Goal: Task Accomplishment & Management: Use online tool/utility

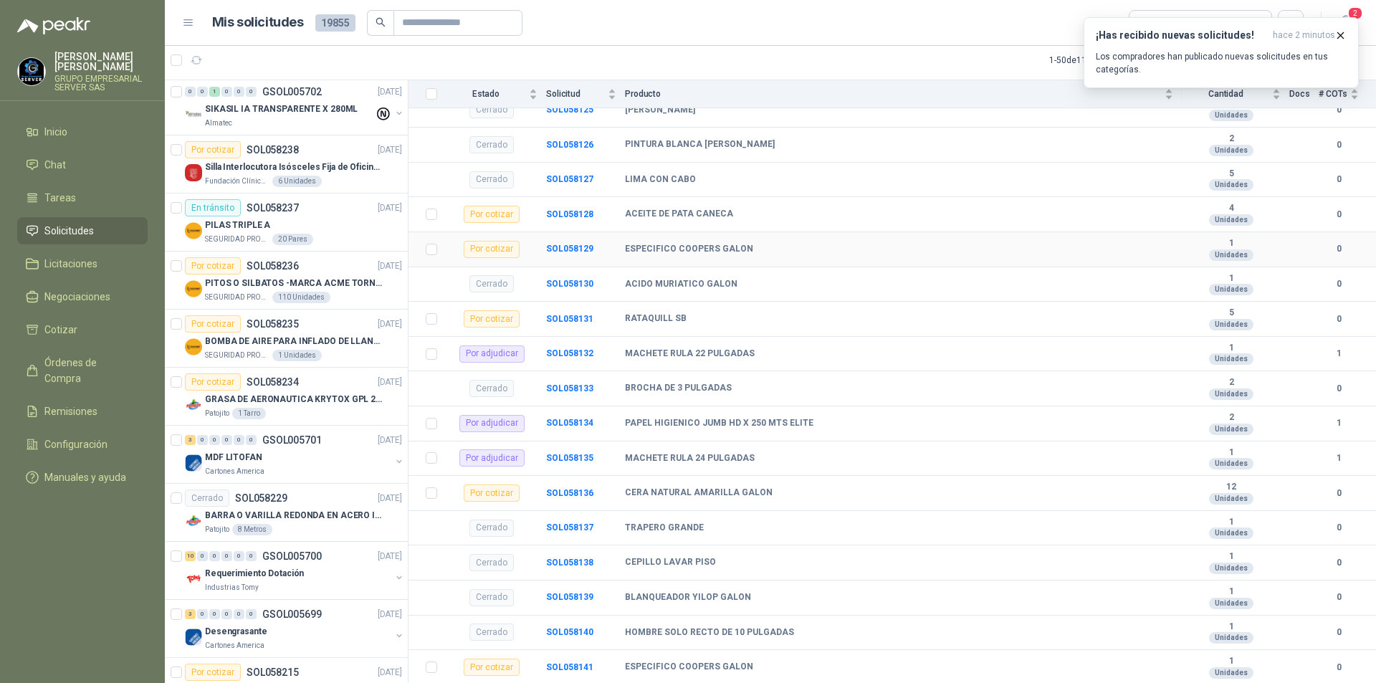
scroll to position [390, 0]
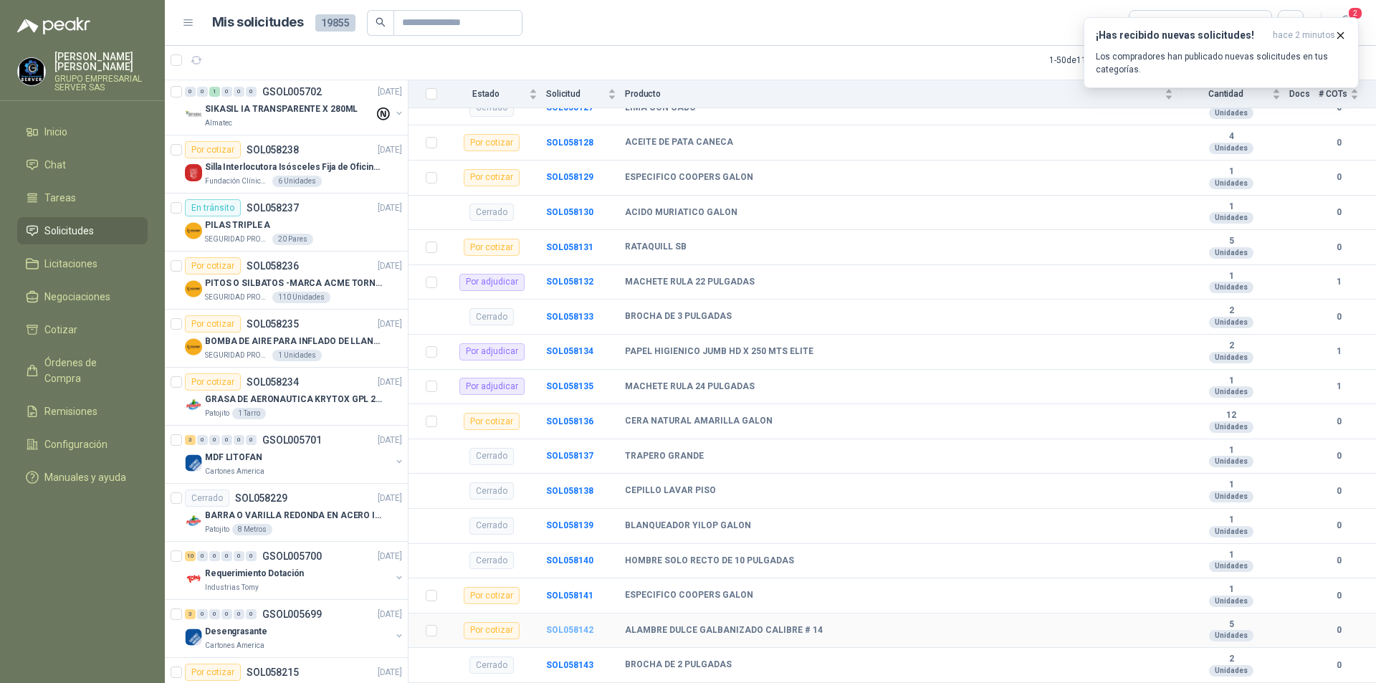
click at [580, 632] on b "SOL058142" at bounding box center [569, 630] width 47 height 10
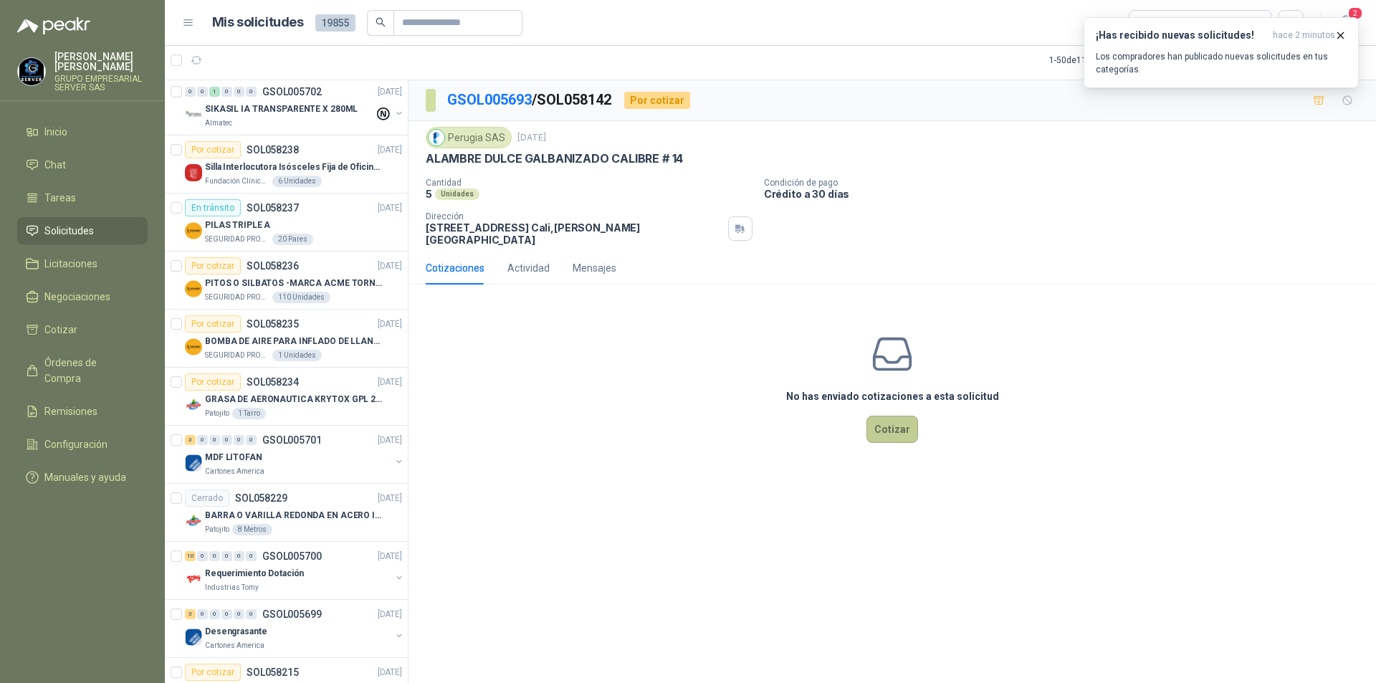
click at [891, 425] on button "Cotizar" at bounding box center [892, 429] width 52 height 27
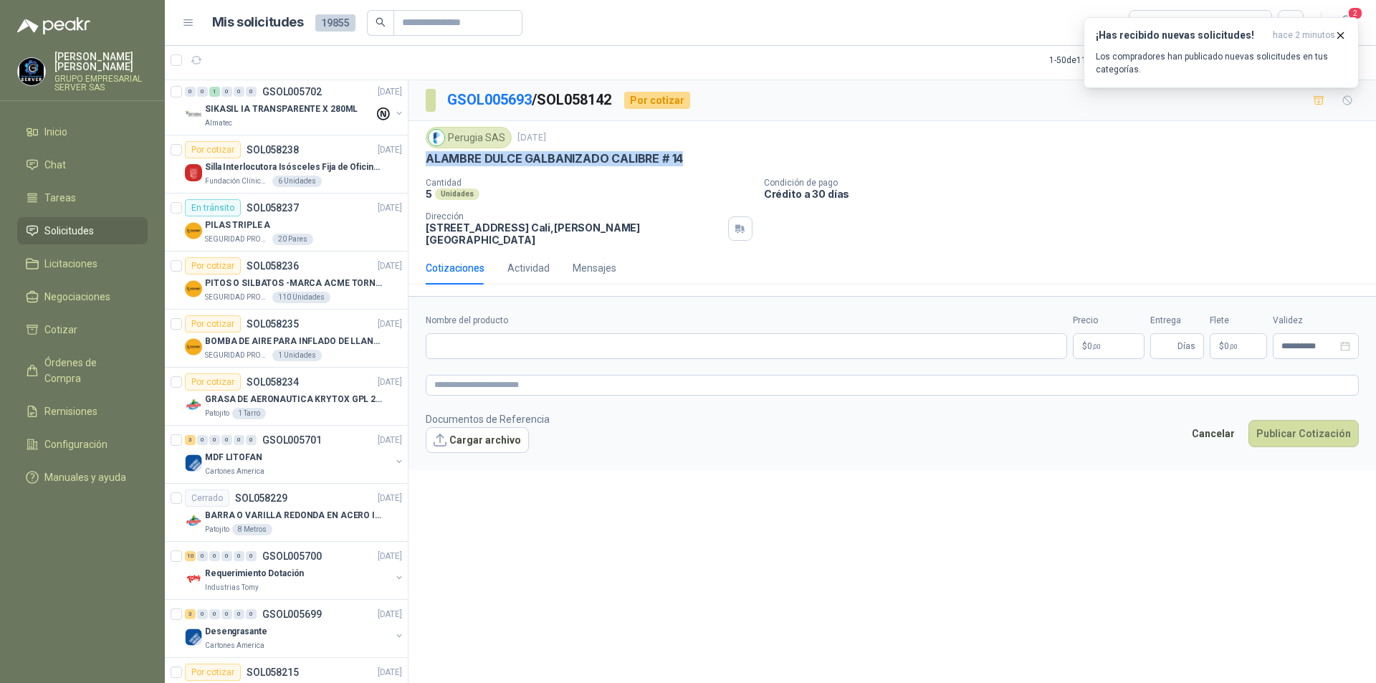
drag, startPoint x: 685, startPoint y: 159, endPoint x: 426, endPoint y: 153, distance: 258.8
click at [426, 153] on div "ALAMBRE DULCE GALBANIZADO CALIBRE # 14" at bounding box center [892, 158] width 933 height 15
copy p "ALAMBRE DULCE GALBANIZADO CALIBRE # 14"
paste input "**********"
type input "**********"
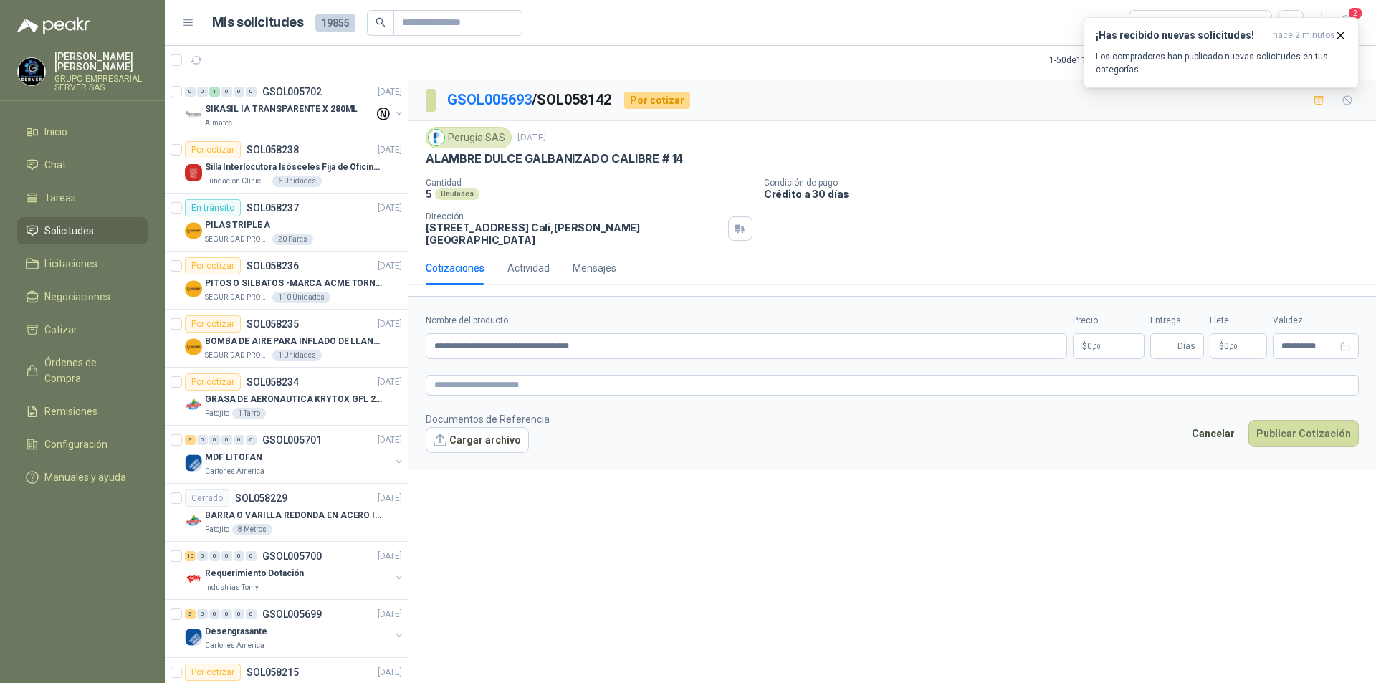
click at [1106, 330] on body "[PERSON_NAME] GRUPO EMPRESARIAL SERVER SAS Inicio Chat Tareas Solicitudes Licit…" at bounding box center [688, 341] width 1376 height 683
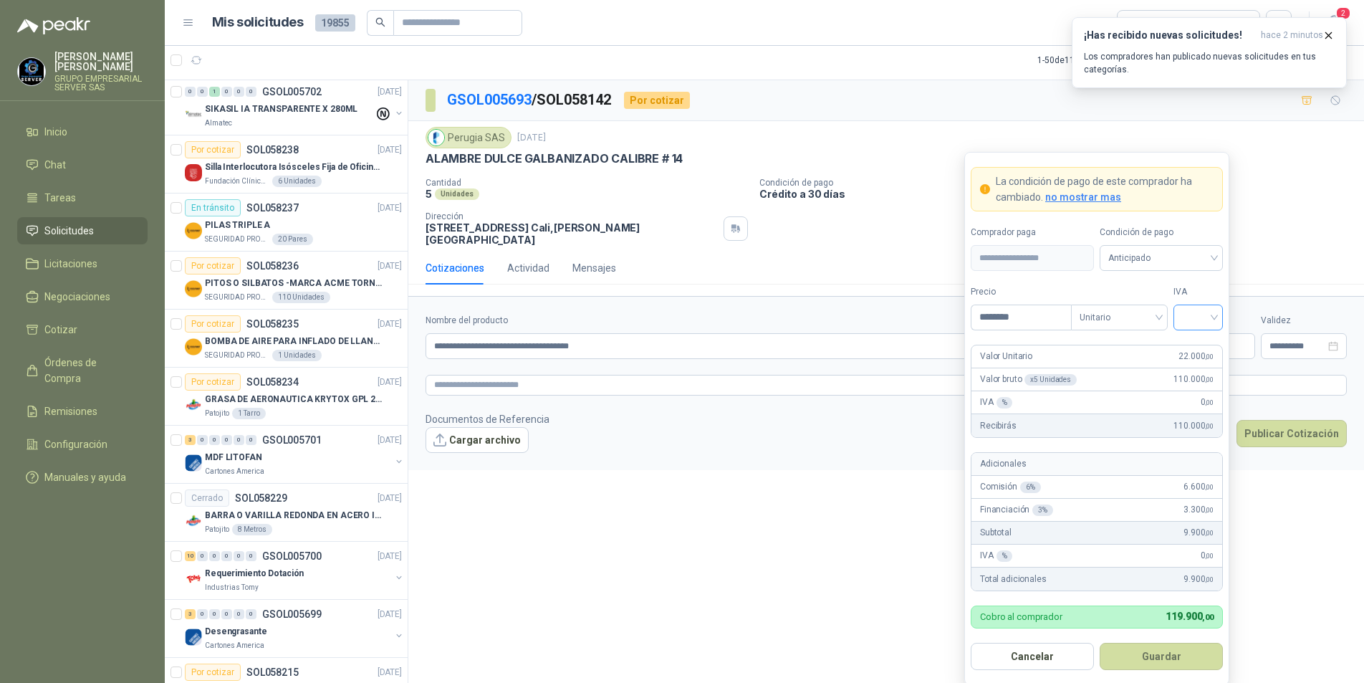
type input "********"
click at [1214, 317] on input "search" at bounding box center [1198, 315] width 32 height 21
drag, startPoint x: 1203, startPoint y: 343, endPoint x: 1198, endPoint y: 332, distance: 12.5
click at [1202, 343] on div "19%" at bounding box center [1198, 348] width 27 height 16
click at [1203, 270] on span at bounding box center [1162, 258] width 106 height 24
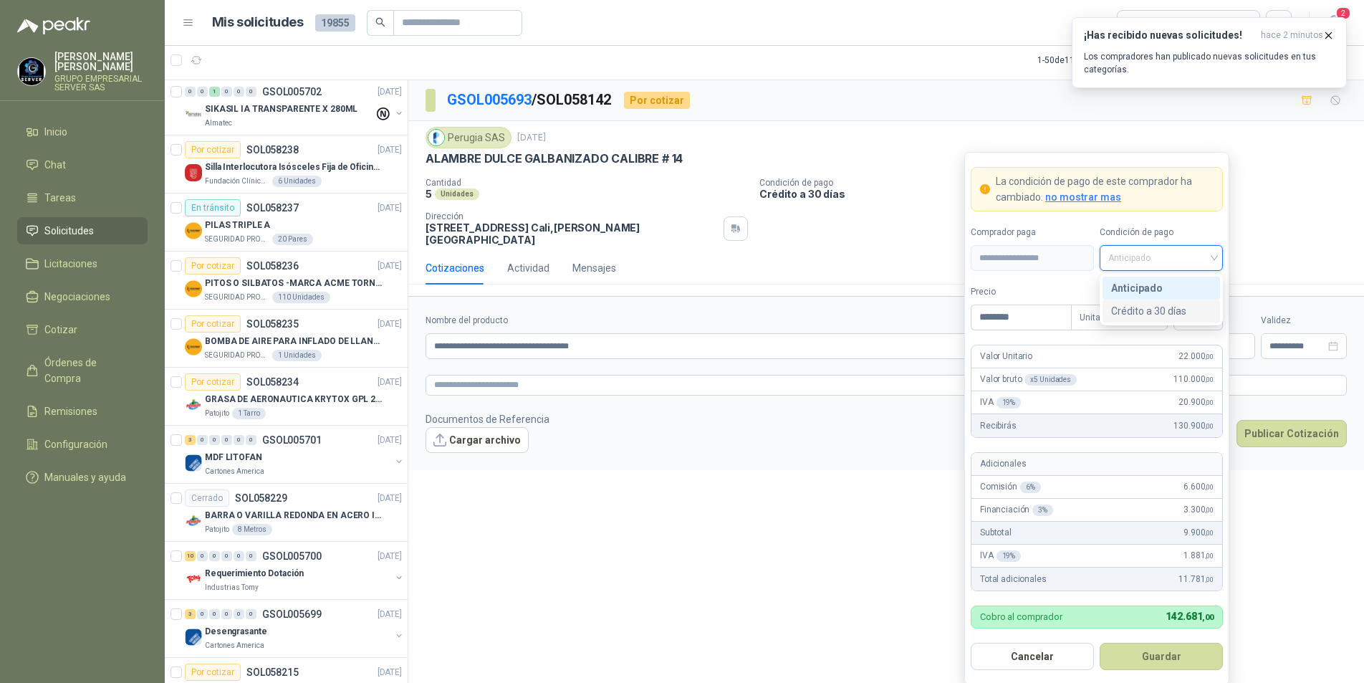
click at [1178, 311] on div "Crédito a 30 días" at bounding box center [1161, 311] width 100 height 16
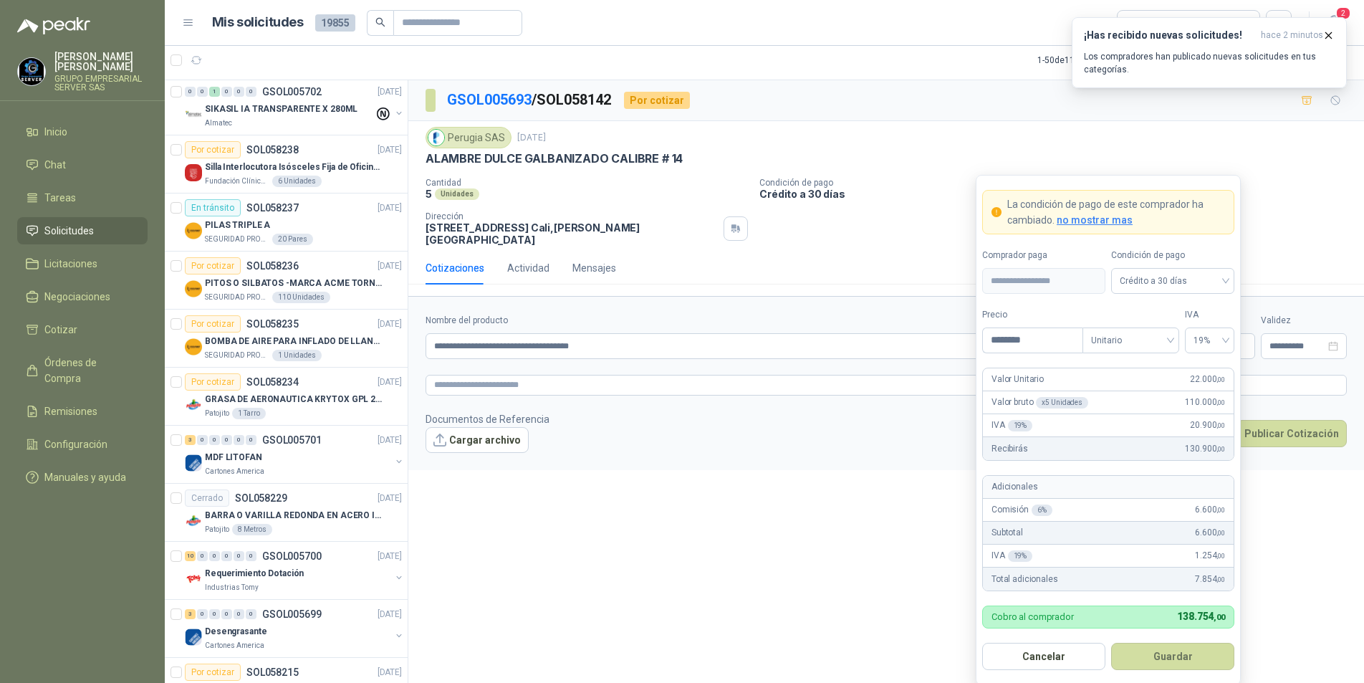
click at [1169, 659] on button "Guardar" at bounding box center [1172, 656] width 123 height 27
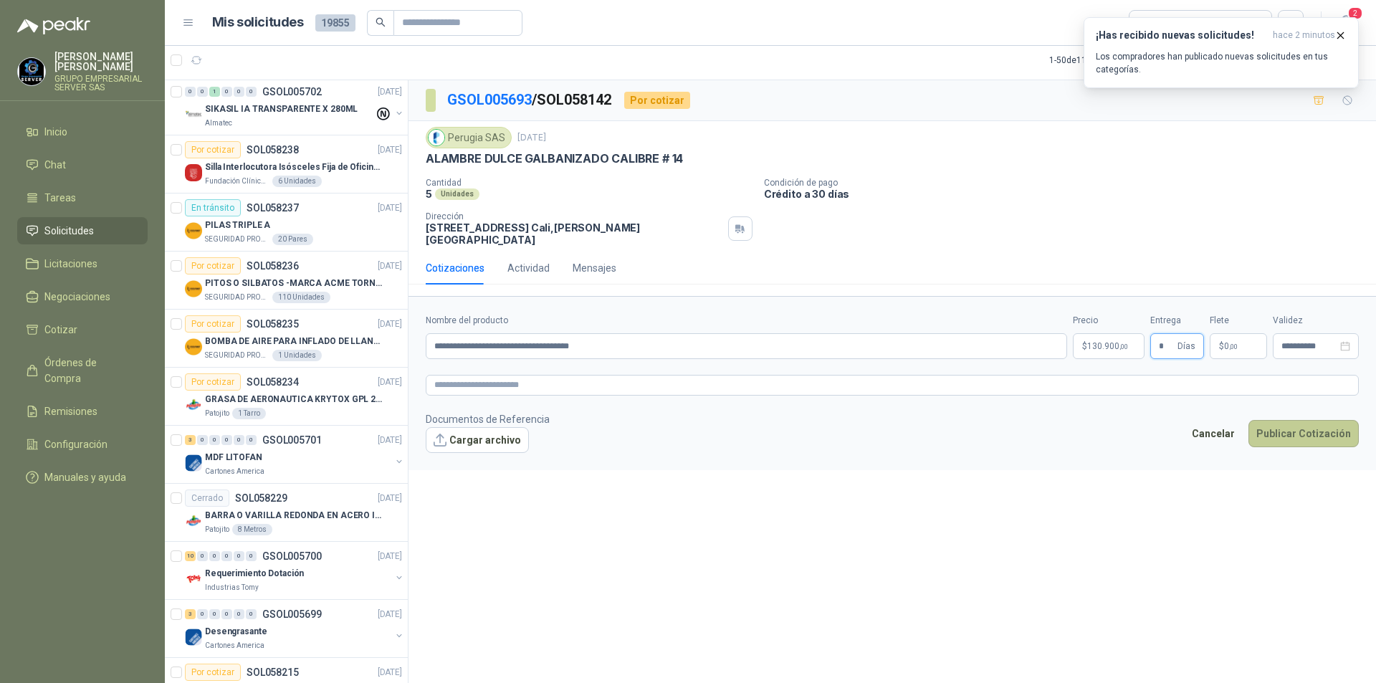
type input "*"
click at [1313, 422] on button "Publicar Cotización" at bounding box center [1303, 433] width 110 height 27
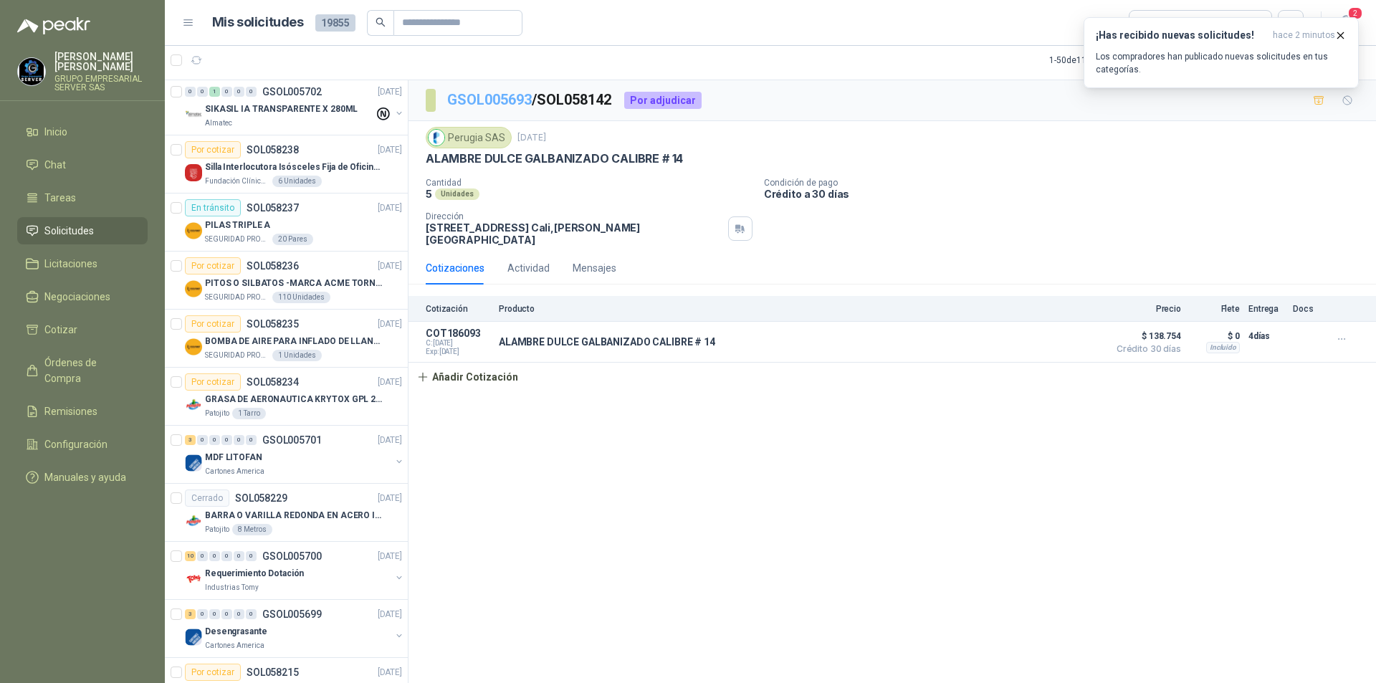
click at [500, 95] on link "GSOL005693" at bounding box center [489, 99] width 85 height 17
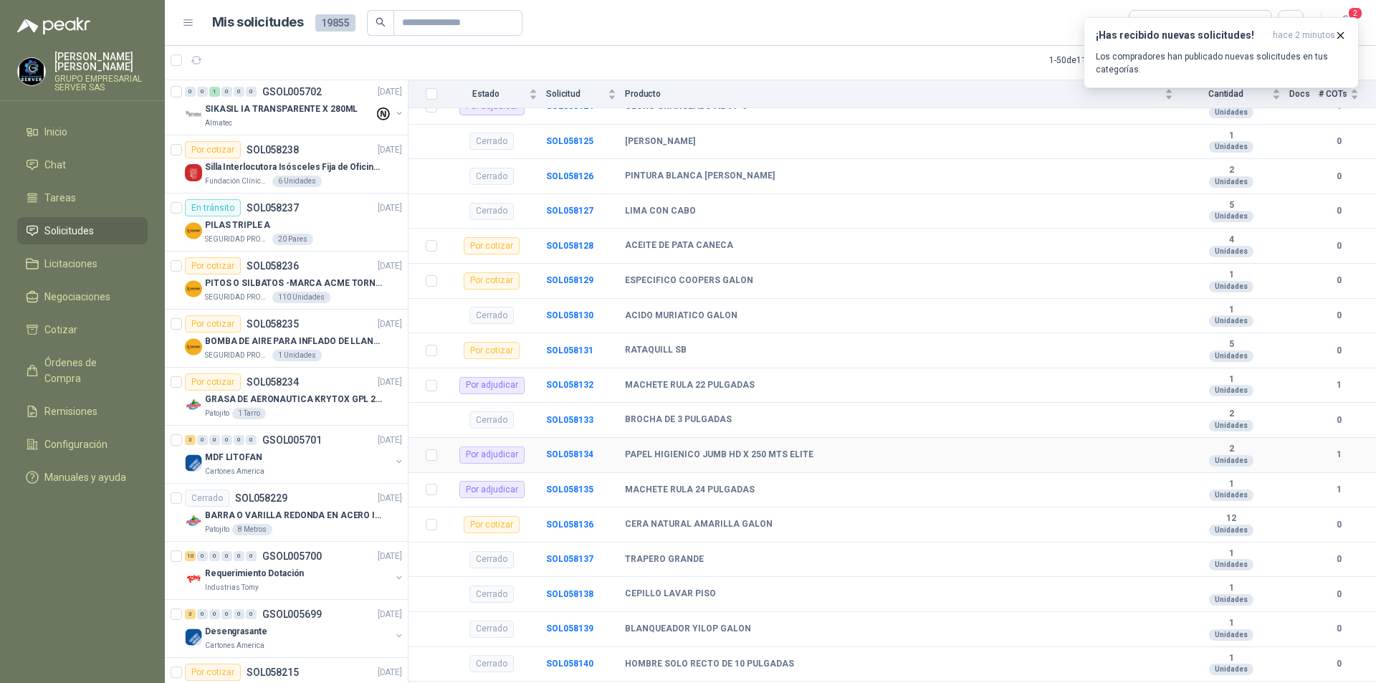
scroll to position [390, 0]
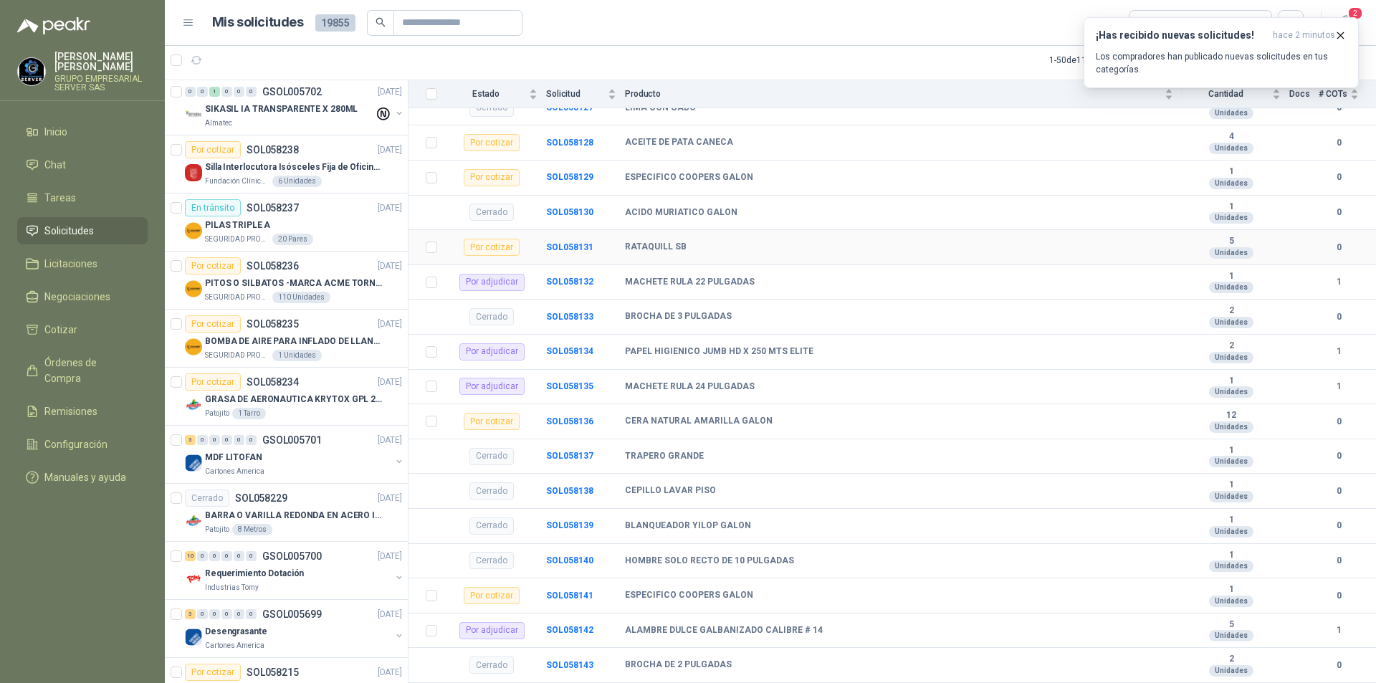
click at [573, 240] on td "SOL058131" at bounding box center [585, 247] width 79 height 35
click at [569, 252] on td "SOL058131" at bounding box center [585, 247] width 79 height 35
click at [582, 249] on b "SOL058131" at bounding box center [569, 247] width 47 height 10
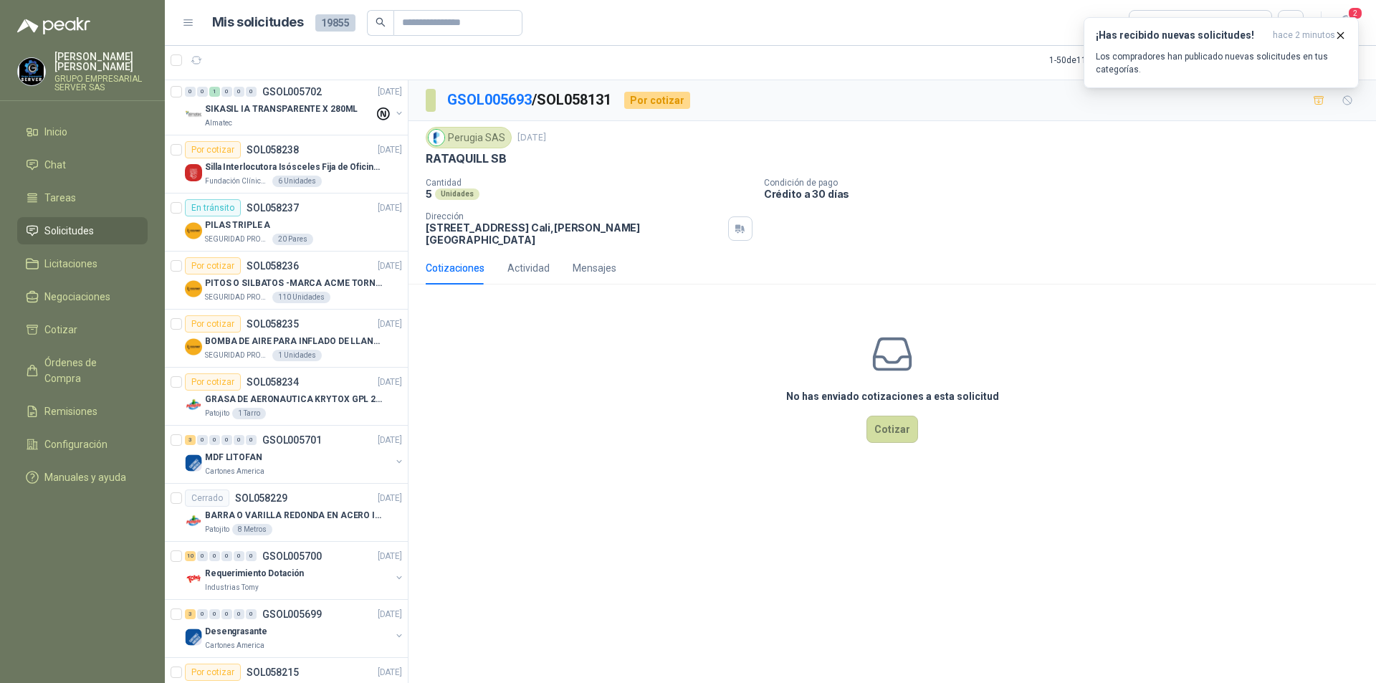
click at [917, 412] on div "No has enviado cotizaciones a esta solicitud Cotizar" at bounding box center [891, 387] width 967 height 183
click at [904, 421] on button "Cotizar" at bounding box center [892, 429] width 52 height 27
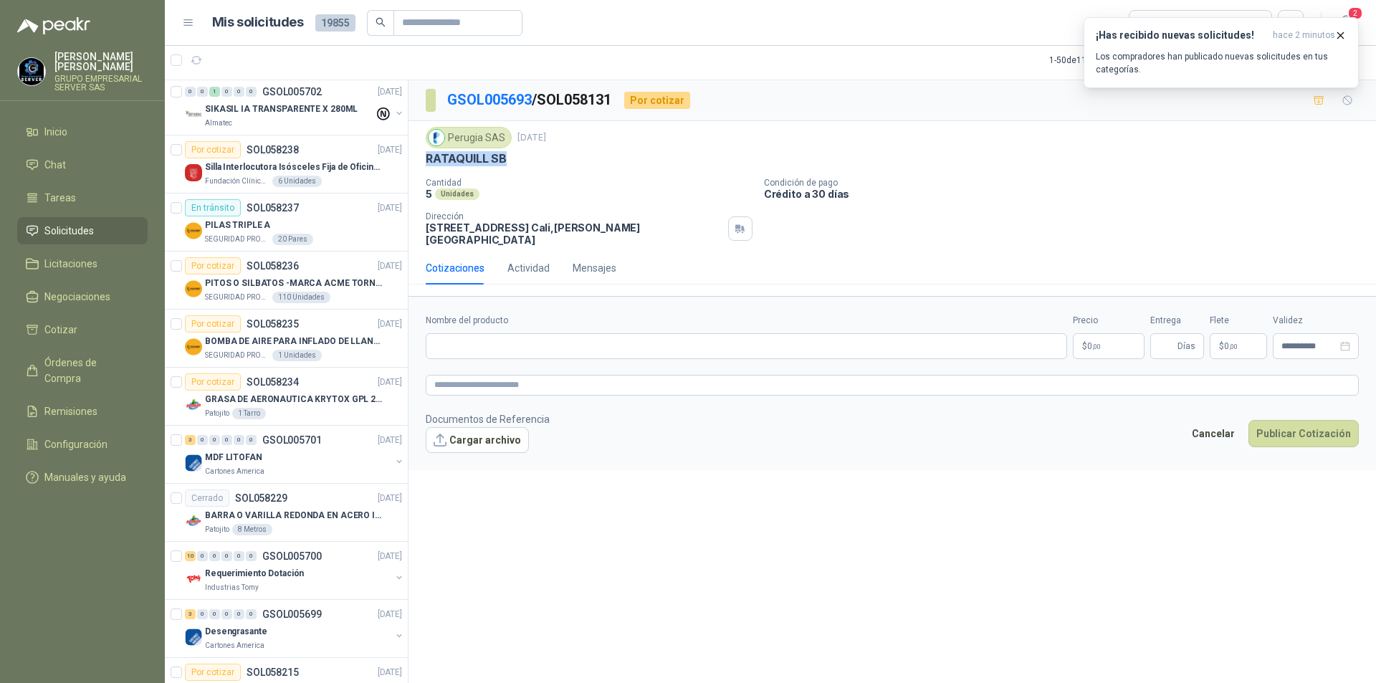
drag, startPoint x: 520, startPoint y: 159, endPoint x: 427, endPoint y: 151, distance: 92.8
click at [427, 151] on div "RATAQUILL SB" at bounding box center [892, 158] width 933 height 15
copy p "RATAQUILL SB"
paste input "**********"
type input "**********"
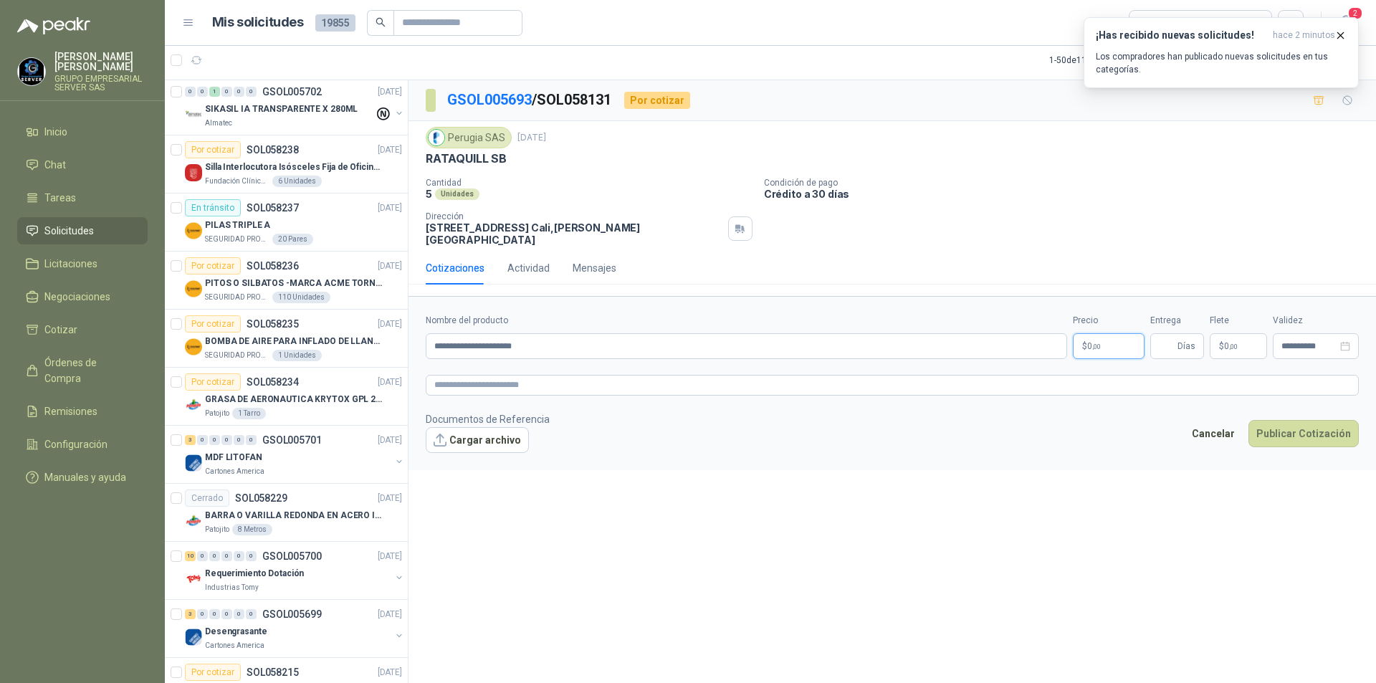
click at [1099, 334] on body "[PERSON_NAME] GRUPO EMPRESARIAL SERVER SAS Inicio Chat Tareas Solicitudes Licit…" at bounding box center [688, 341] width 1376 height 683
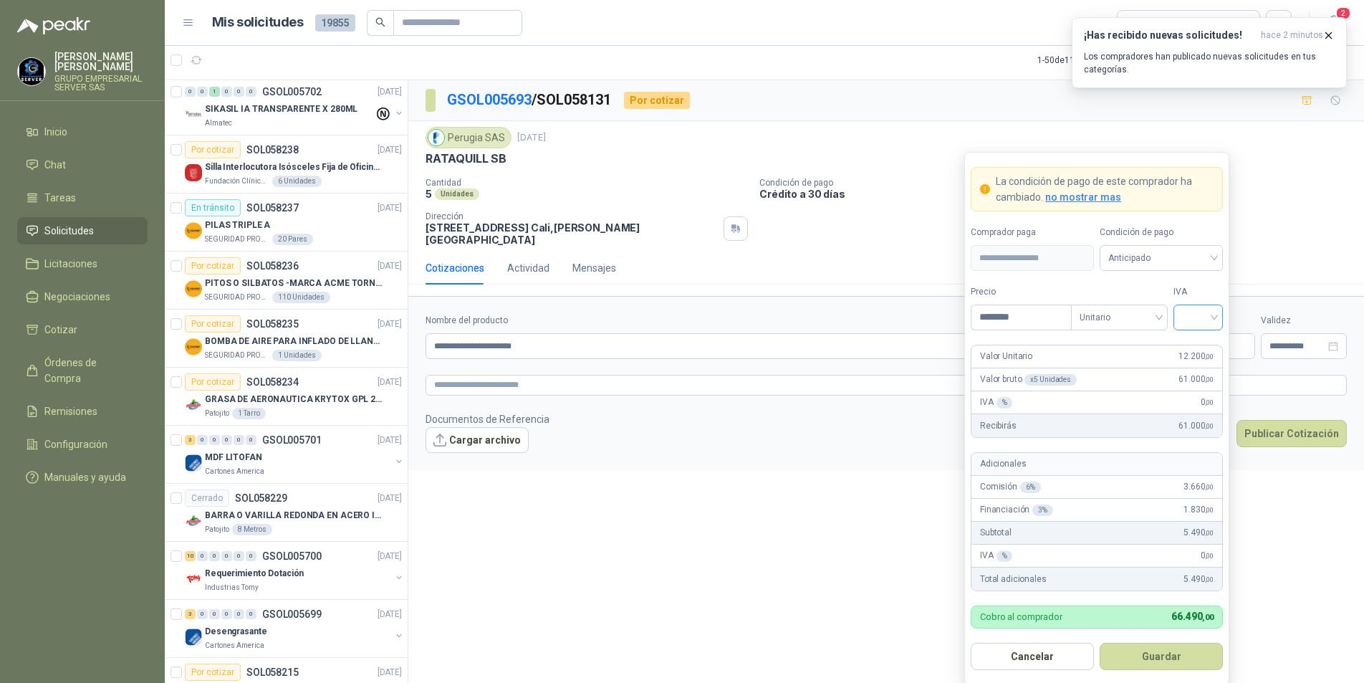
type input "********"
click at [1210, 315] on input "search" at bounding box center [1198, 315] width 32 height 21
click at [1212, 340] on div "19%" at bounding box center [1199, 347] width 44 height 23
click at [1172, 254] on span "Anticipado" at bounding box center [1162, 257] width 106 height 21
click at [1174, 312] on div "Crédito a 30 días" at bounding box center [1161, 311] width 100 height 16
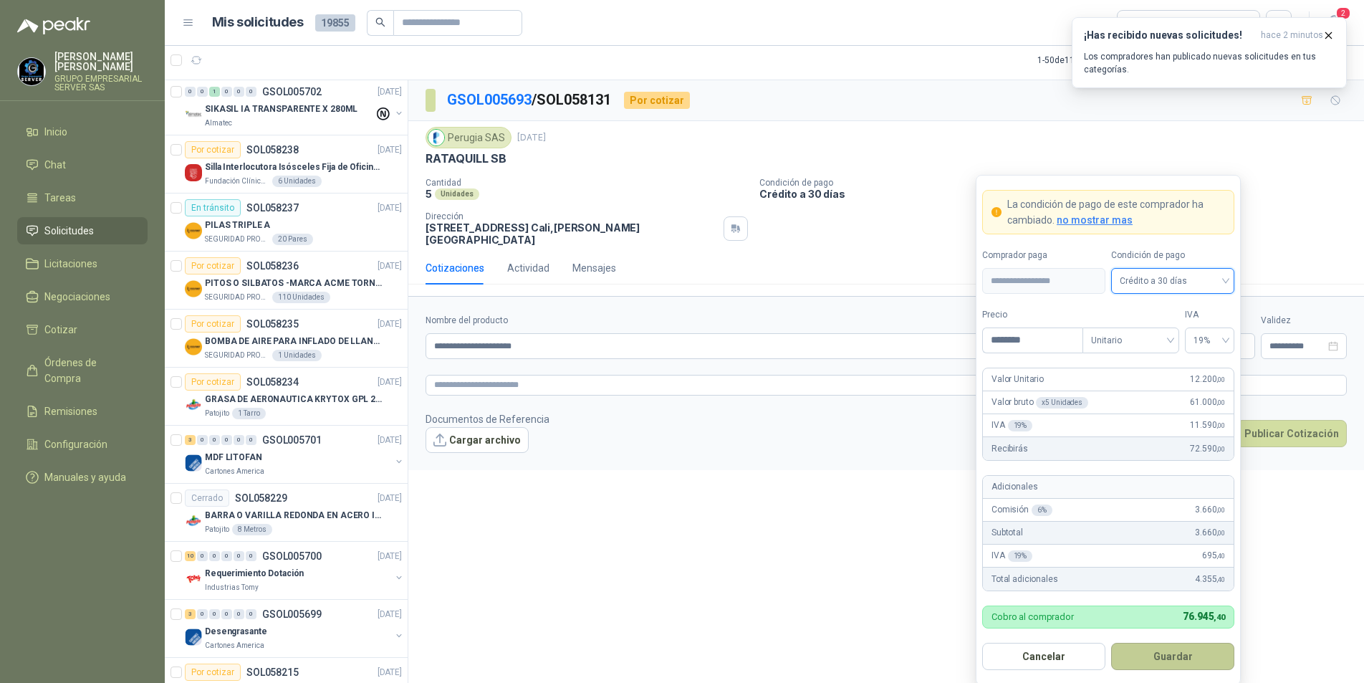
click at [1189, 646] on button "Guardar" at bounding box center [1172, 656] width 123 height 27
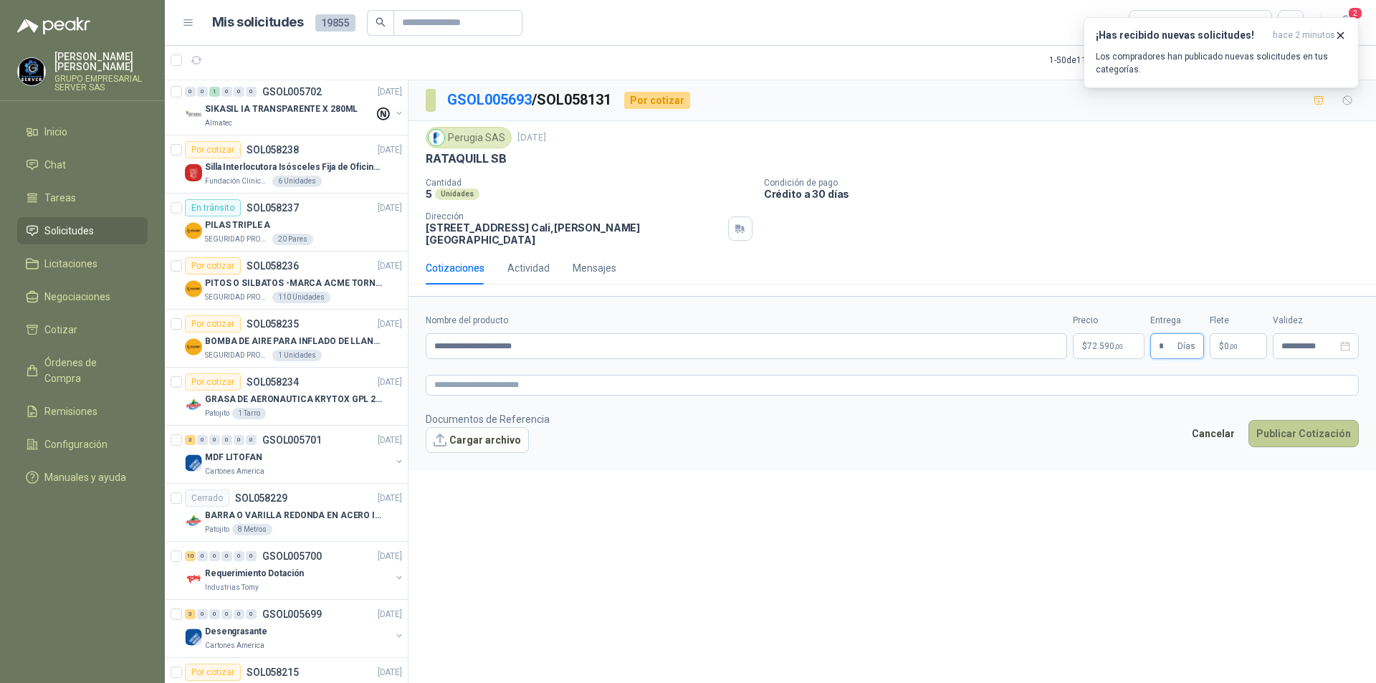
type input "*"
click at [1291, 425] on button "Publicar Cotización" at bounding box center [1303, 433] width 110 height 27
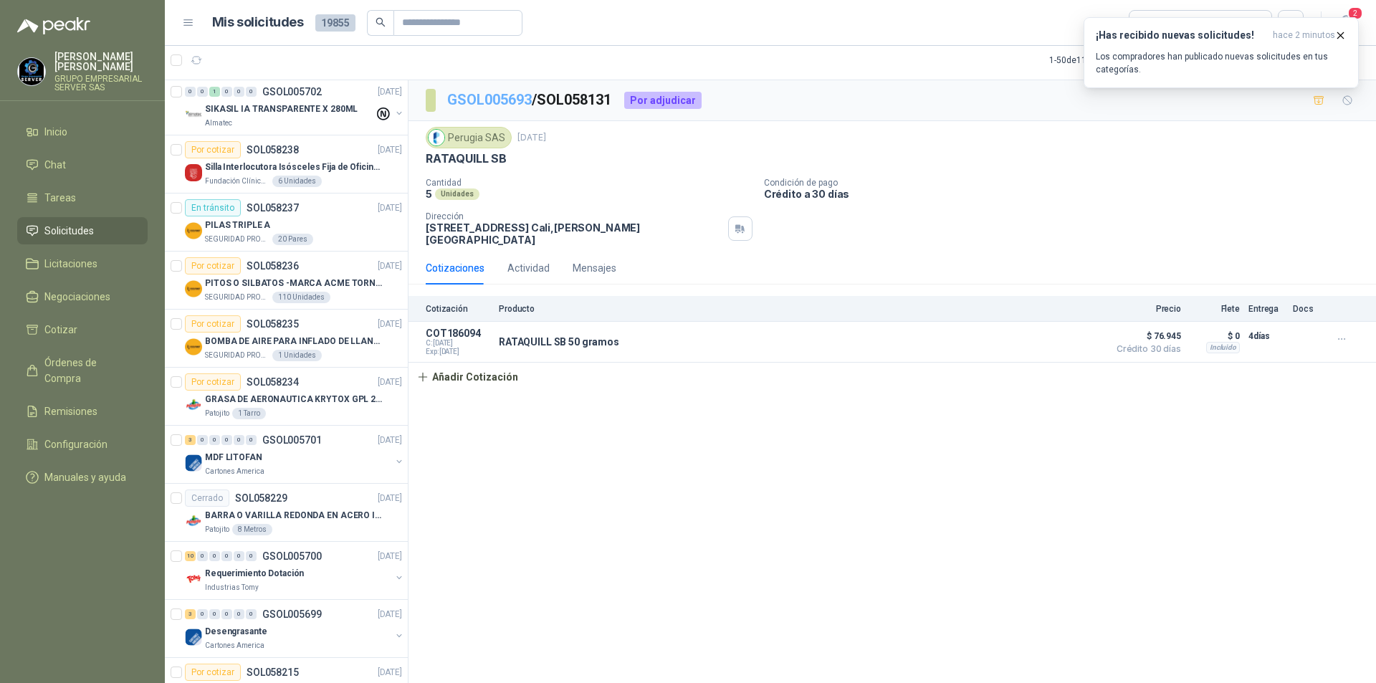
click at [479, 99] on link "GSOL005693" at bounding box center [489, 99] width 85 height 17
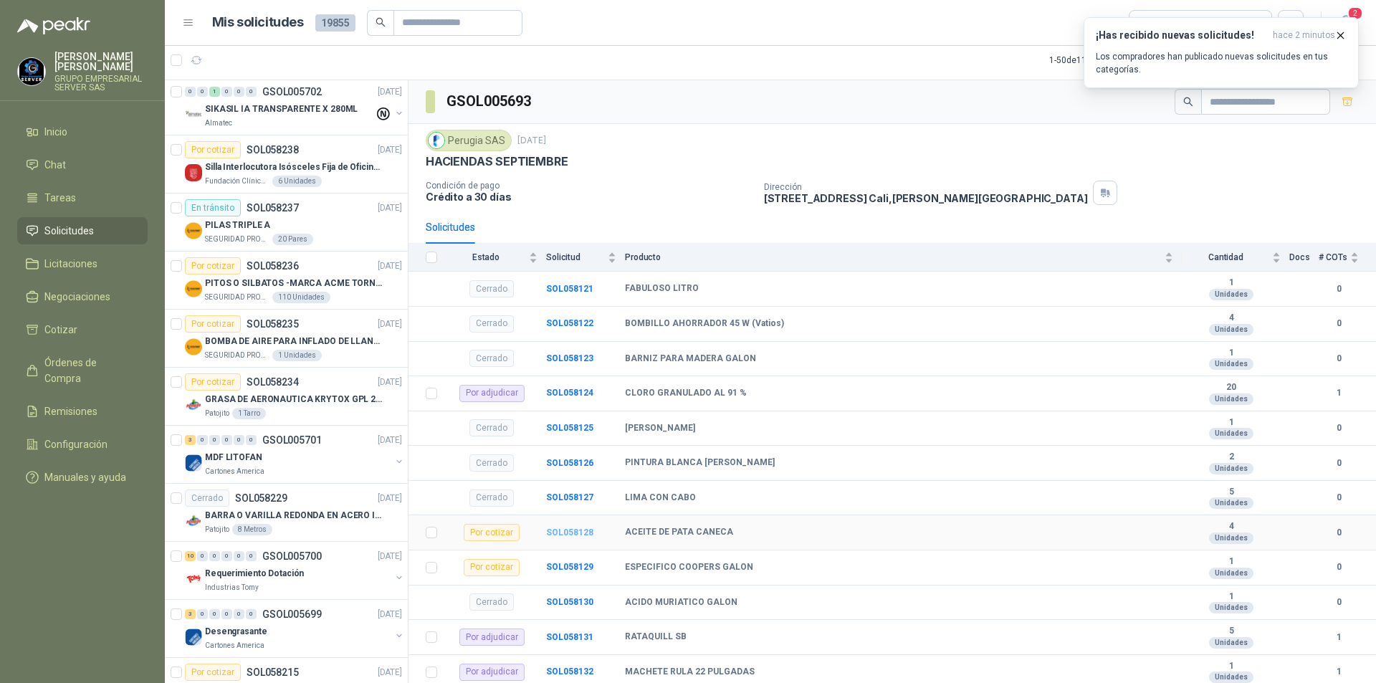
click at [579, 529] on b "SOL058128" at bounding box center [569, 532] width 47 height 10
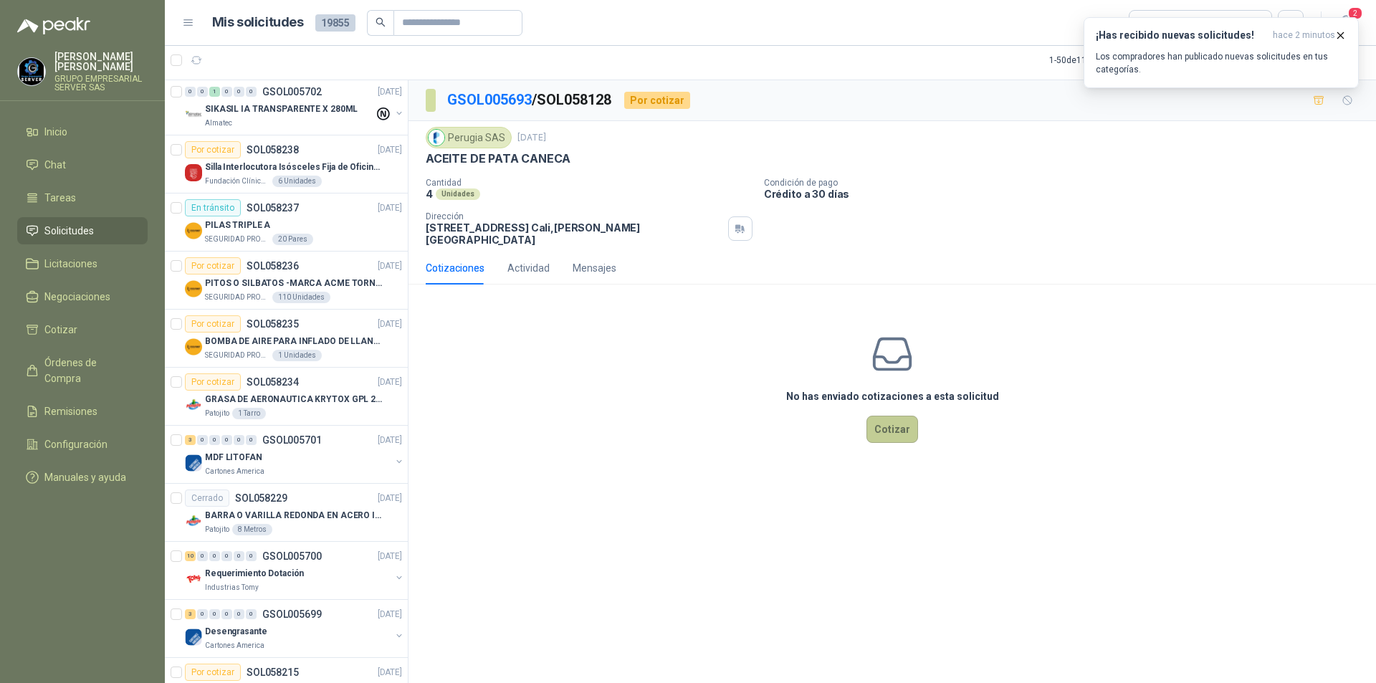
click at [904, 421] on button "Cotizar" at bounding box center [892, 429] width 52 height 27
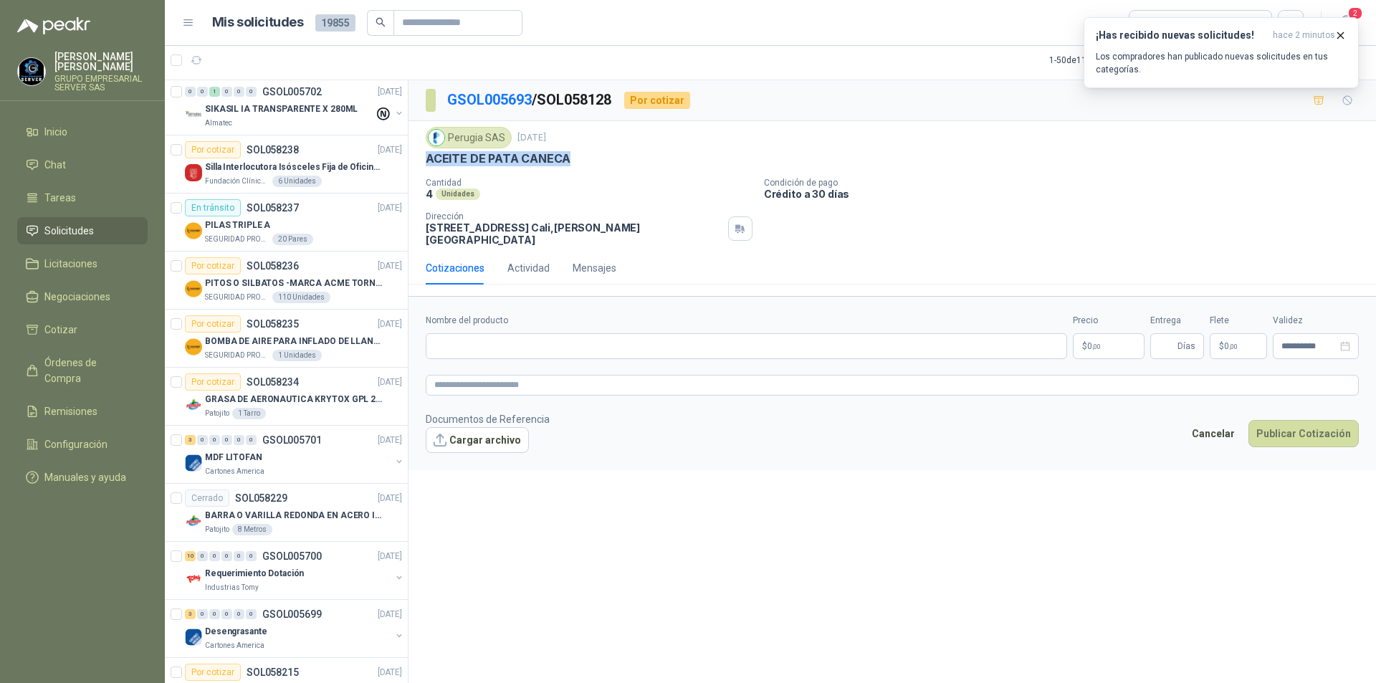
drag, startPoint x: 578, startPoint y: 161, endPoint x: 428, endPoint y: 159, distance: 149.8
click at [428, 159] on div "ACEITE DE PATA CANECA" at bounding box center [892, 158] width 933 height 15
copy p "ACEITE DE PATA CANECA"
paste input "**********"
type input "**********"
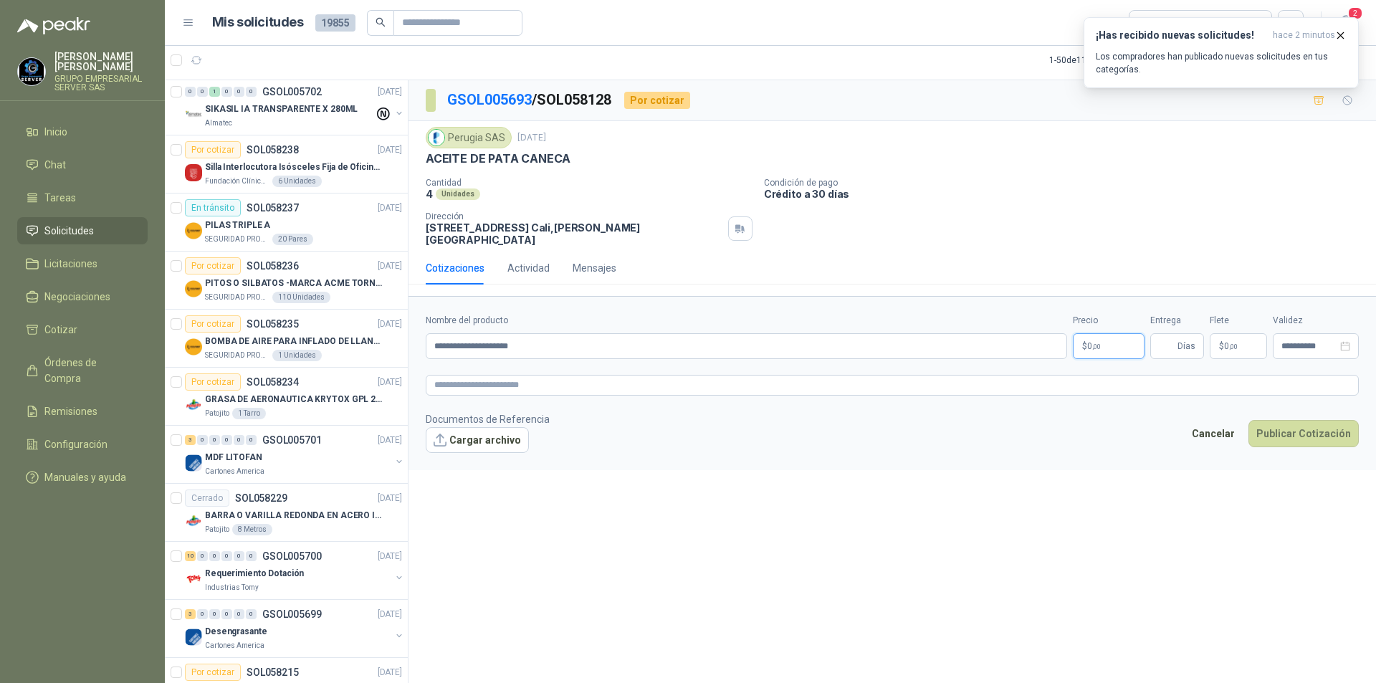
click at [1100, 333] on p "$ 0 ,00" at bounding box center [1109, 346] width 72 height 26
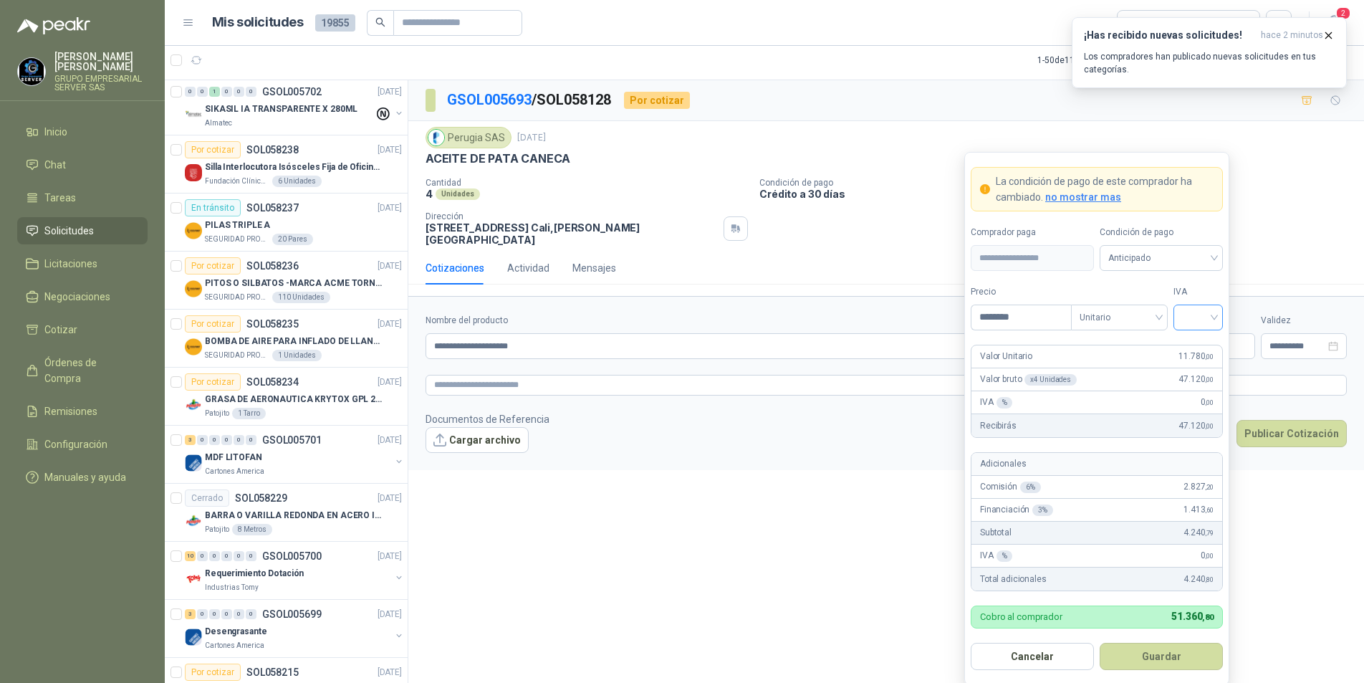
type input "********"
click at [1206, 323] on input "search" at bounding box center [1198, 315] width 32 height 21
drag, startPoint x: 1202, startPoint y: 386, endPoint x: 1202, endPoint y: 340, distance: 45.9
click at [1202, 388] on div "0%" at bounding box center [1198, 394] width 27 height 16
click at [1191, 267] on span "Anticipado" at bounding box center [1162, 257] width 106 height 21
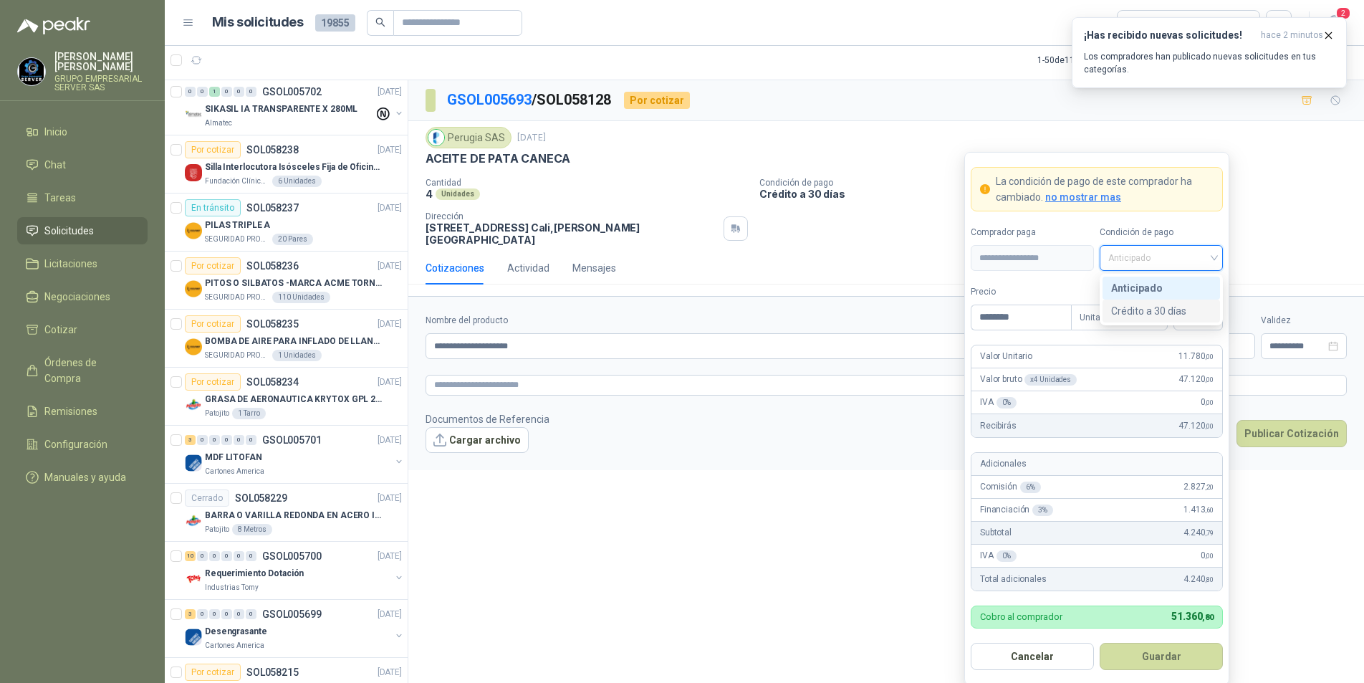
click at [1172, 310] on div "Crédito a 30 días" at bounding box center [1161, 311] width 100 height 16
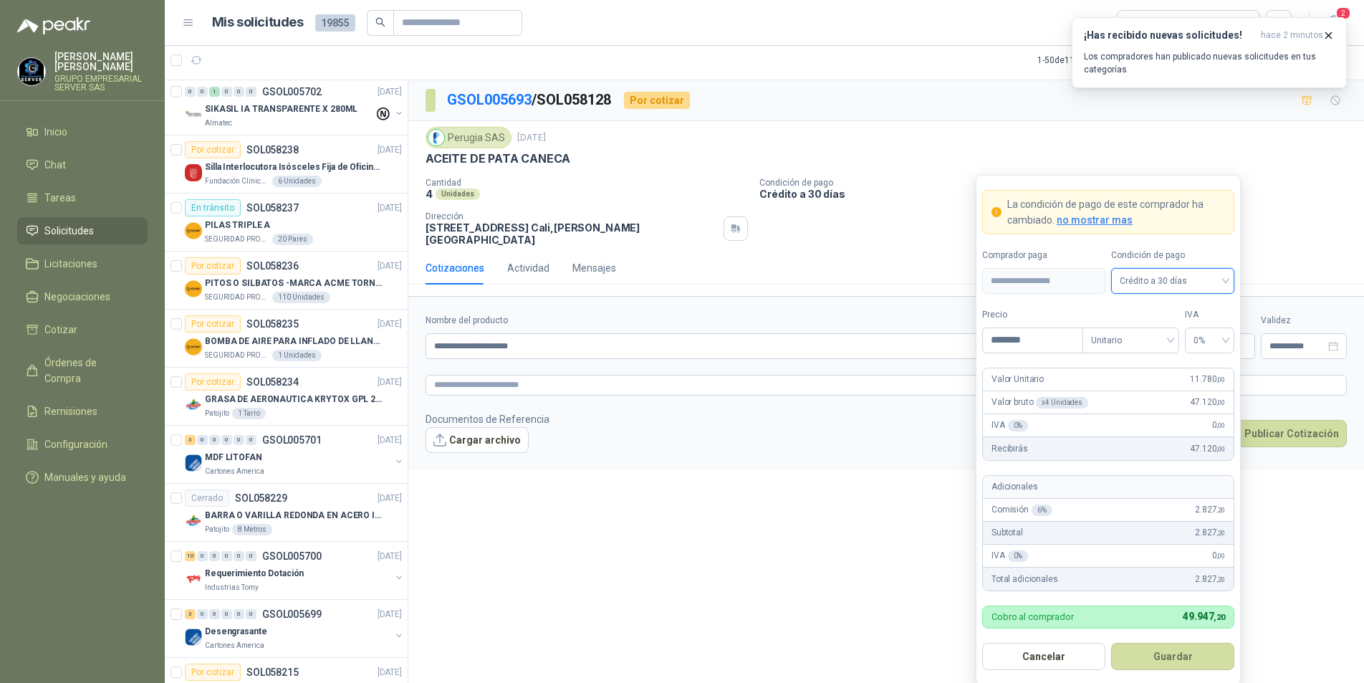
click at [1153, 661] on button "Guardar" at bounding box center [1172, 656] width 123 height 27
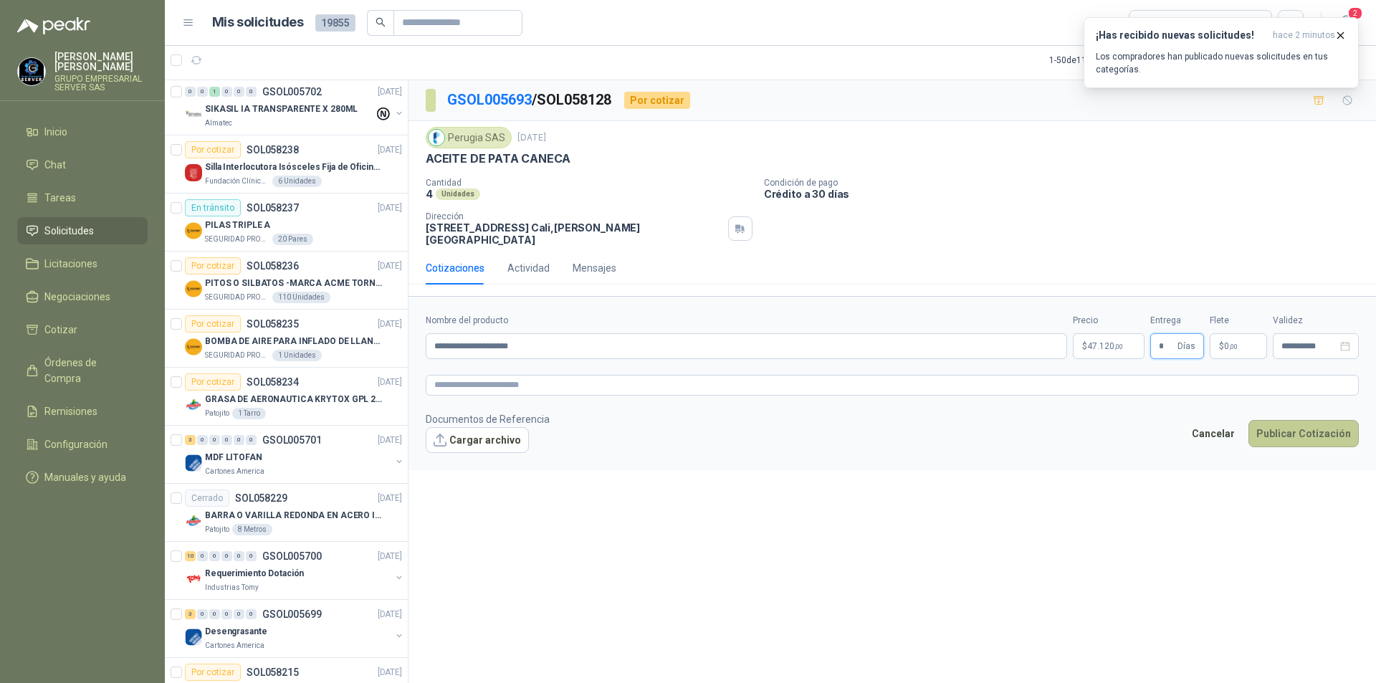
type input "*"
click at [1294, 429] on button "Publicar Cotización" at bounding box center [1303, 433] width 110 height 27
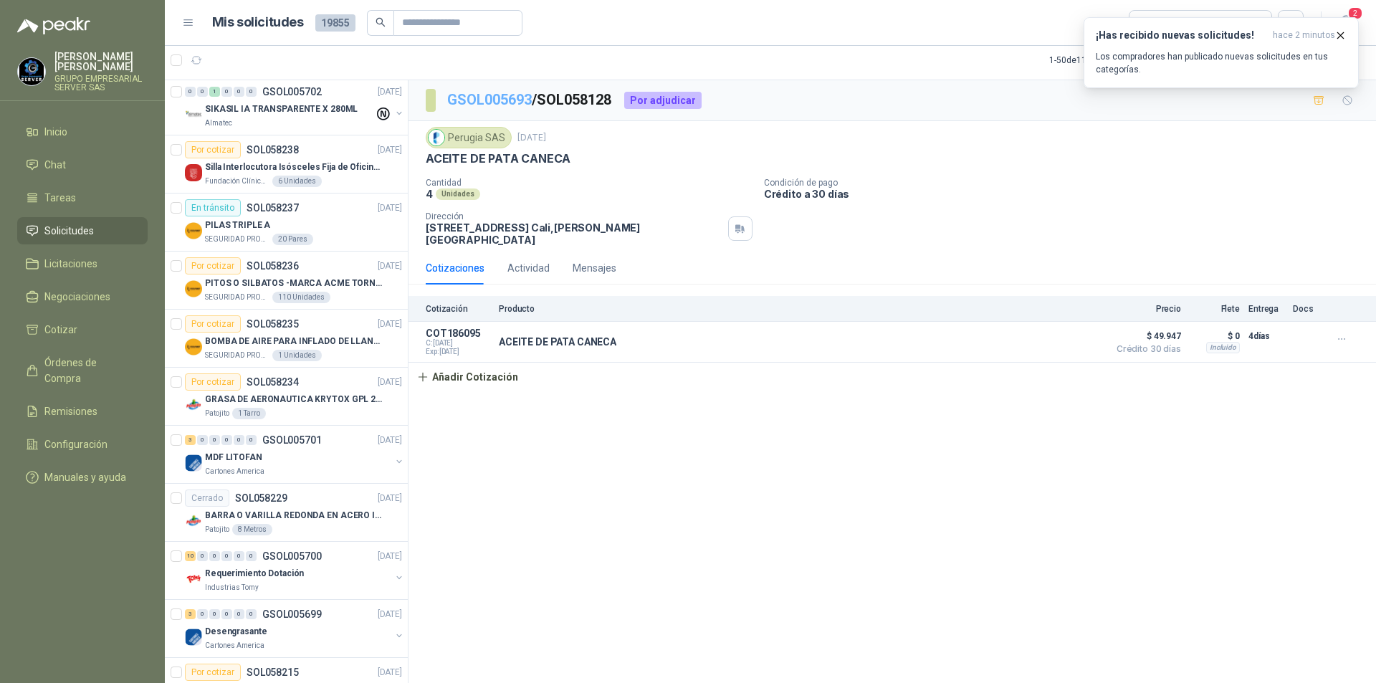
click at [487, 100] on link "GSOL005693" at bounding box center [489, 99] width 85 height 17
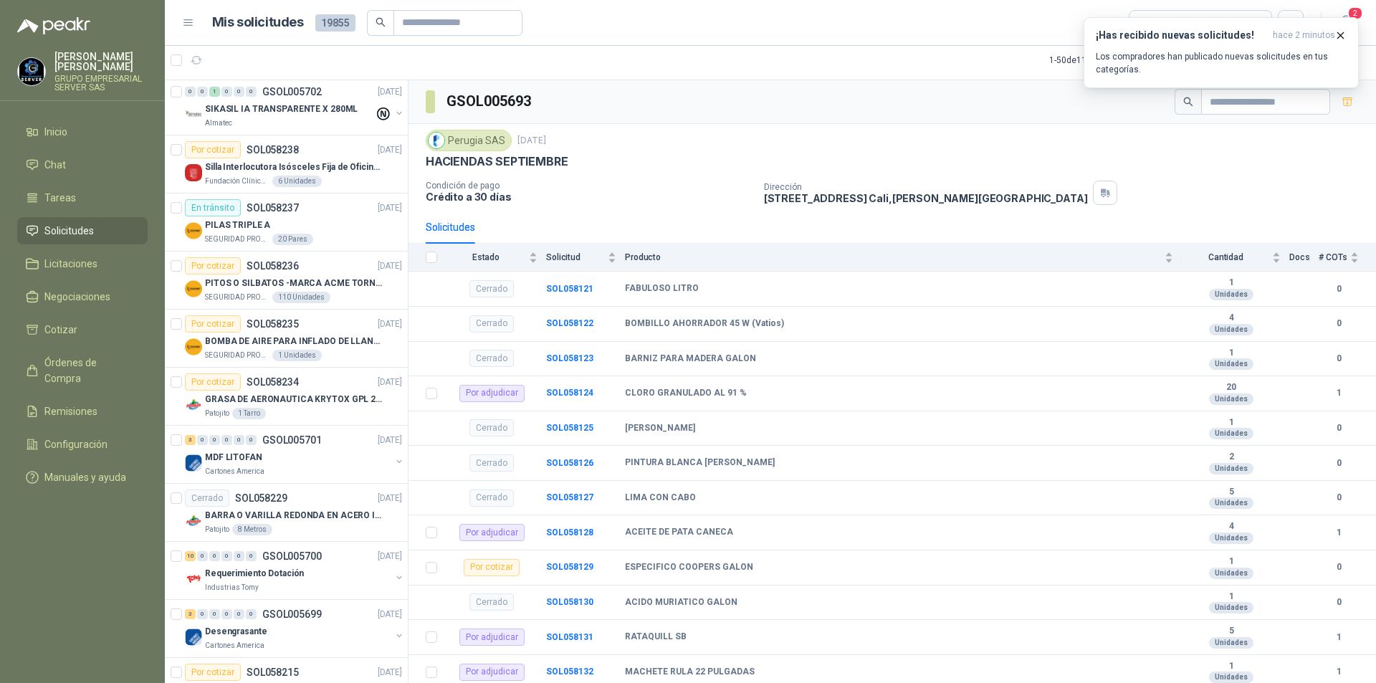
scroll to position [860, 0]
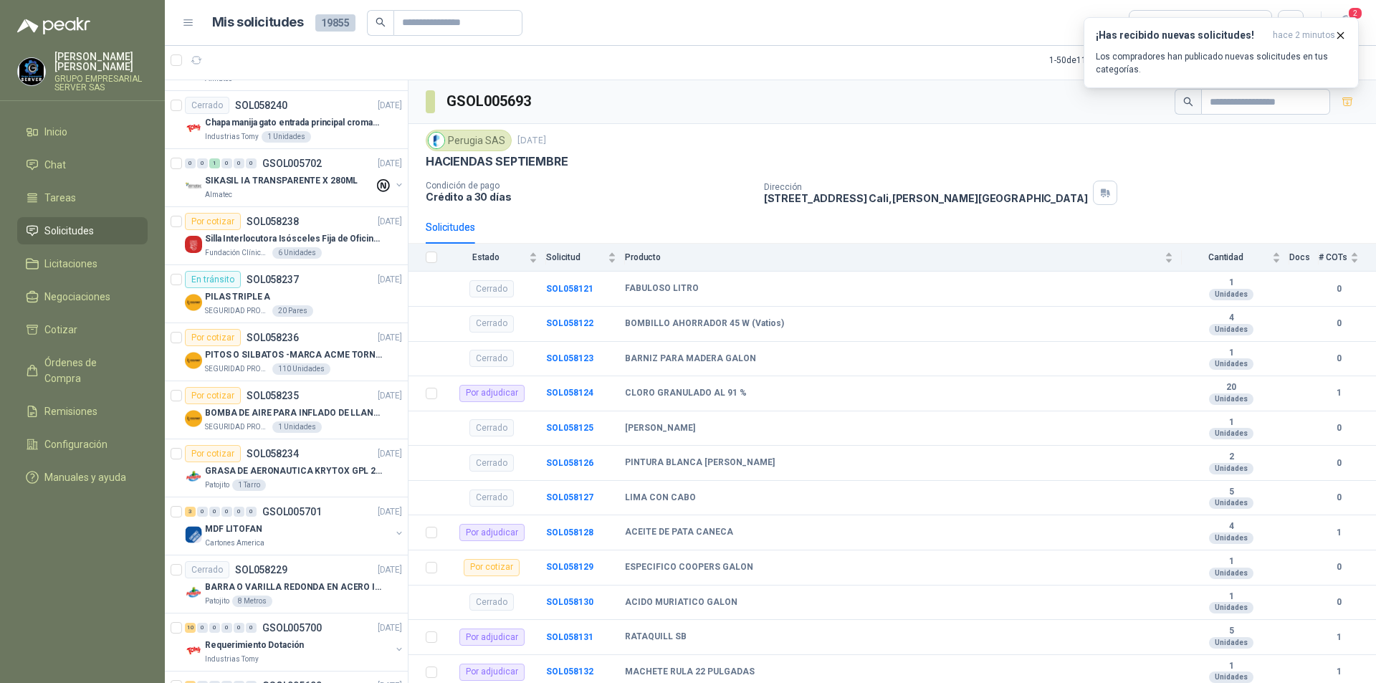
click at [69, 237] on span "Solicitudes" at bounding box center [68, 231] width 49 height 16
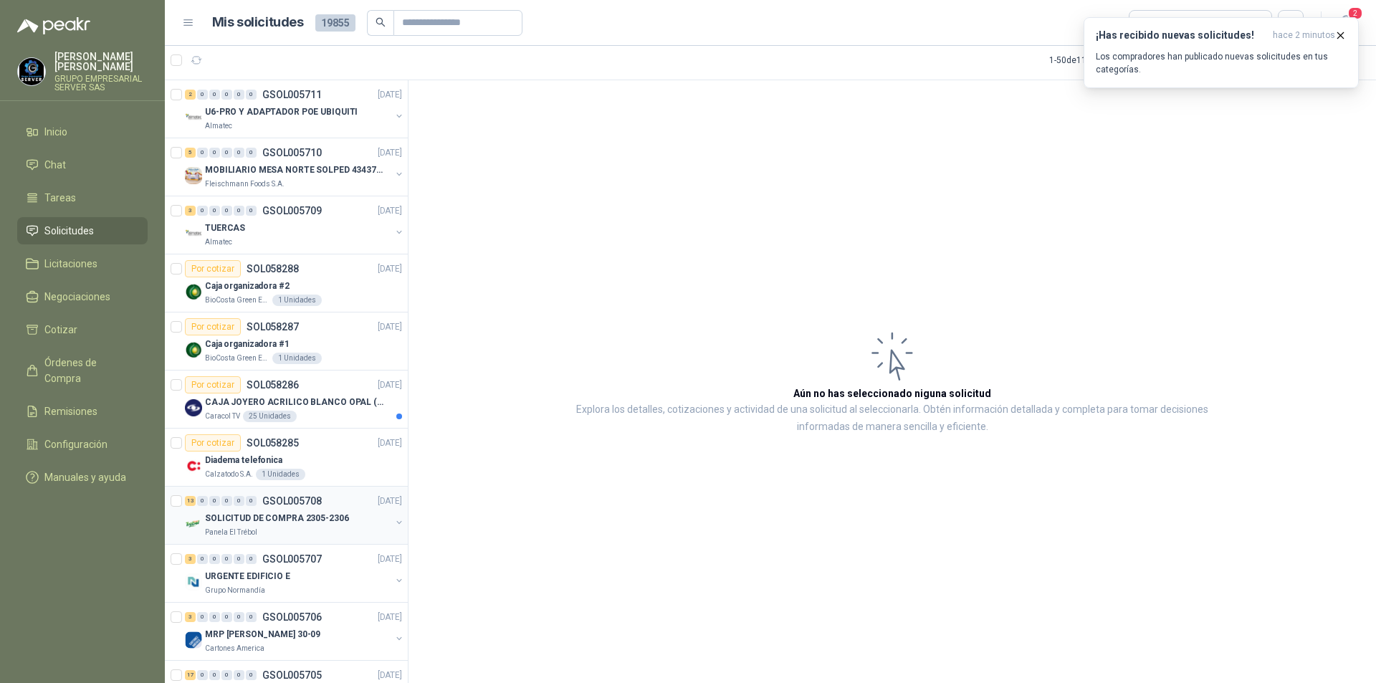
click at [291, 528] on div "Panela El Trébol" at bounding box center [298, 532] width 186 height 11
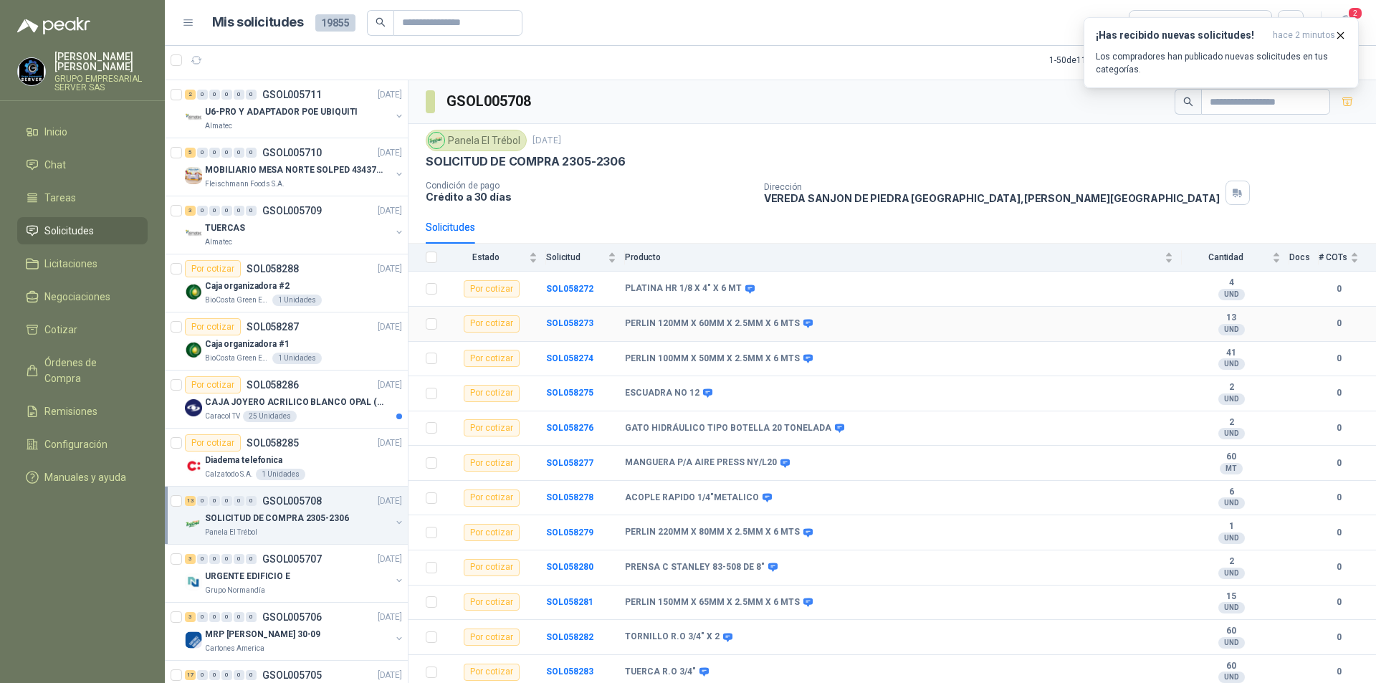
scroll to position [42, 0]
